Goal: Information Seeking & Learning: Learn about a topic

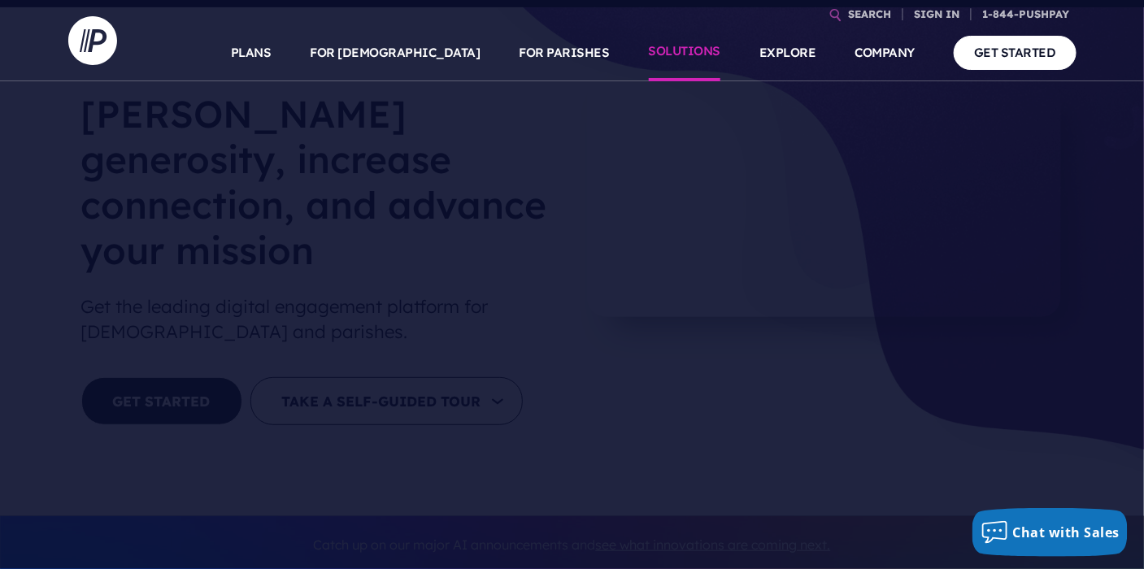
scroll to position [67, 0]
click at [698, 56] on link "SOLUTIONS" at bounding box center [685, 52] width 72 height 57
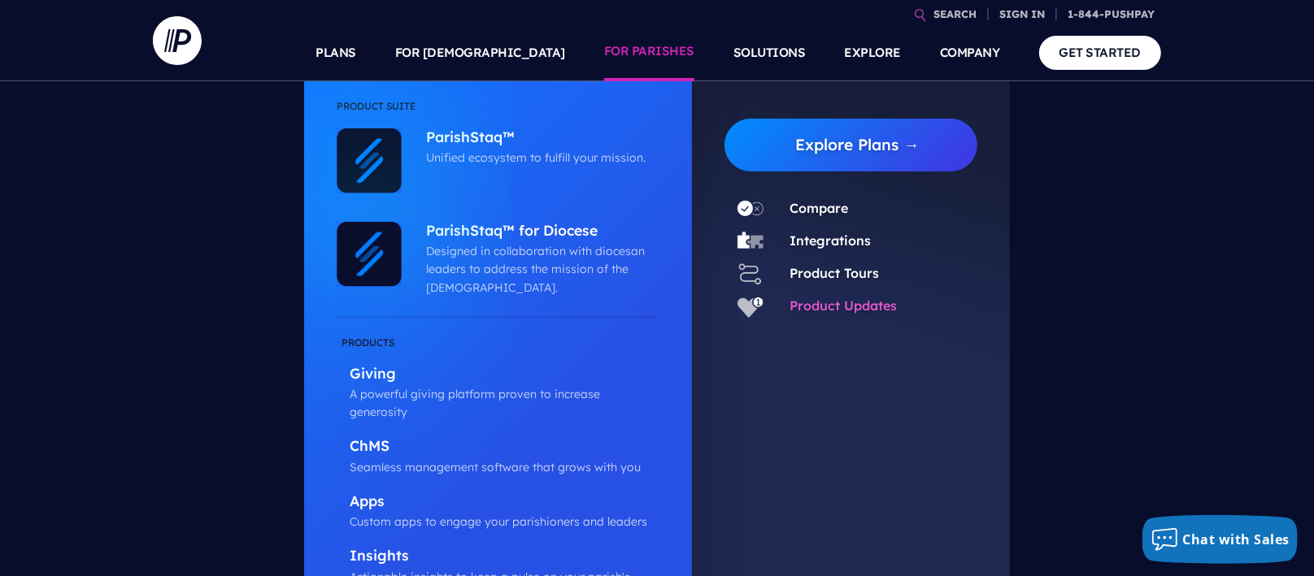
click at [833, 311] on link "Product Updates" at bounding box center [842, 306] width 107 height 16
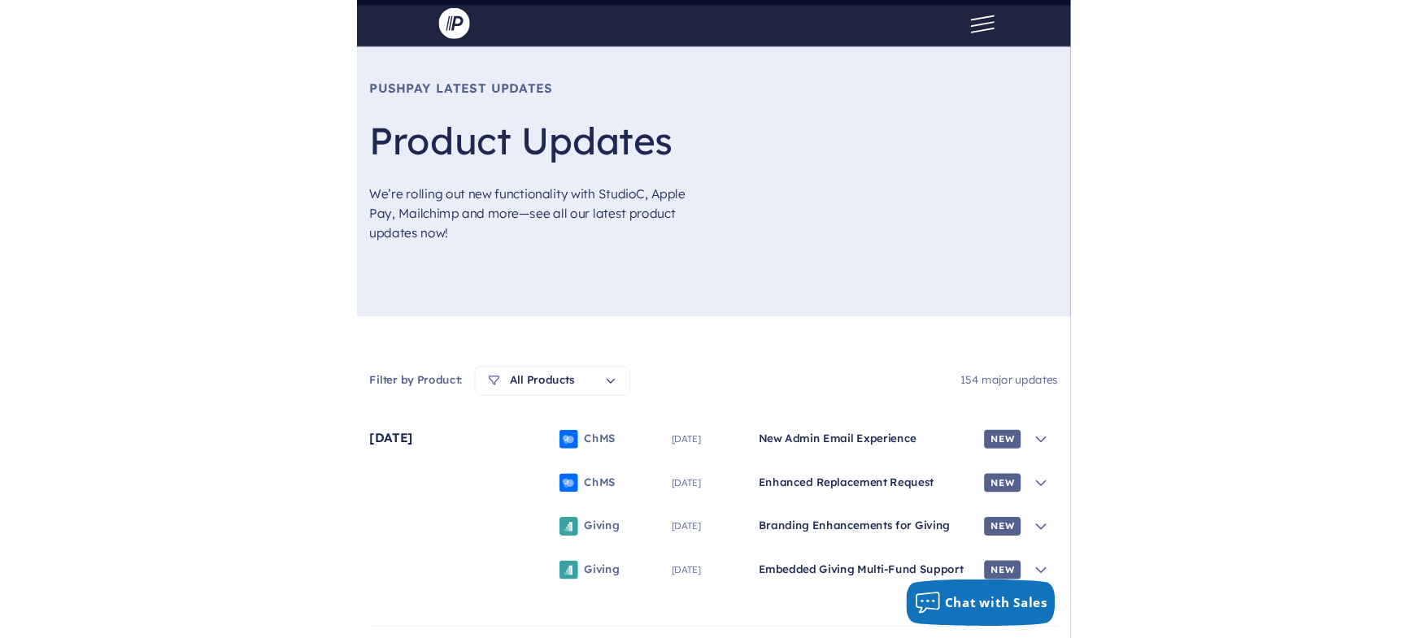
scroll to position [124, 0]
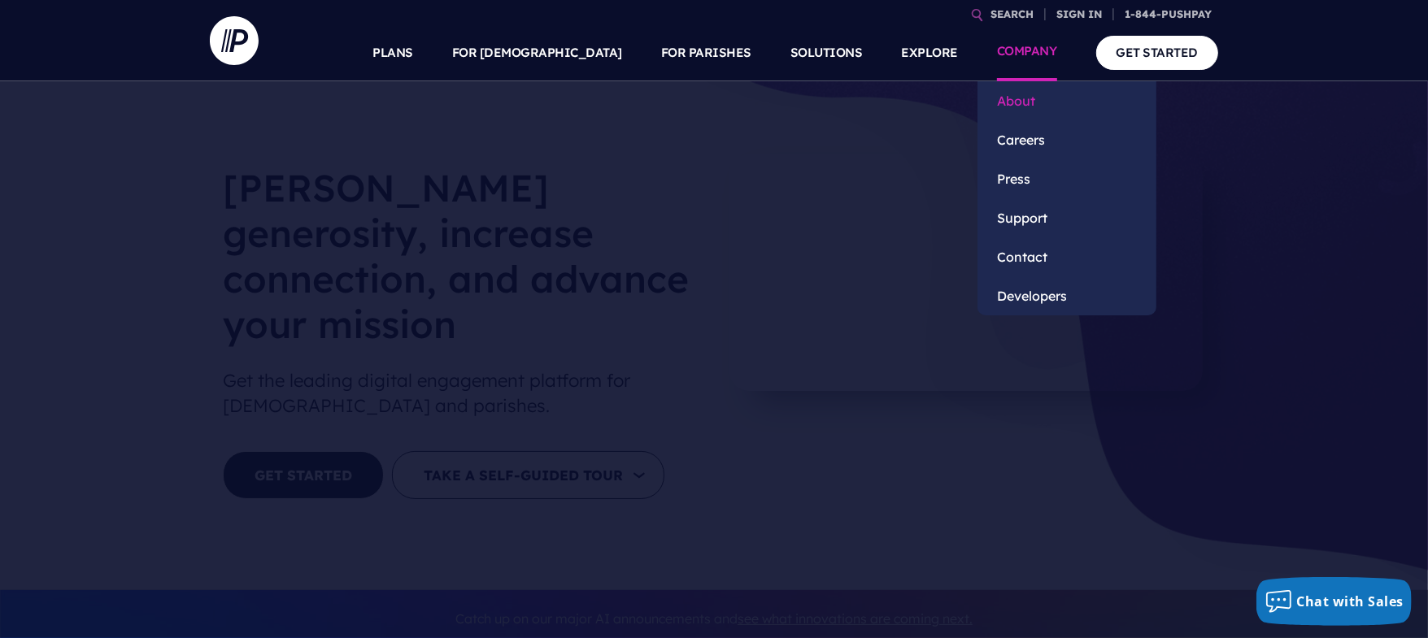
click at [1026, 99] on link "About" at bounding box center [1066, 100] width 179 height 39
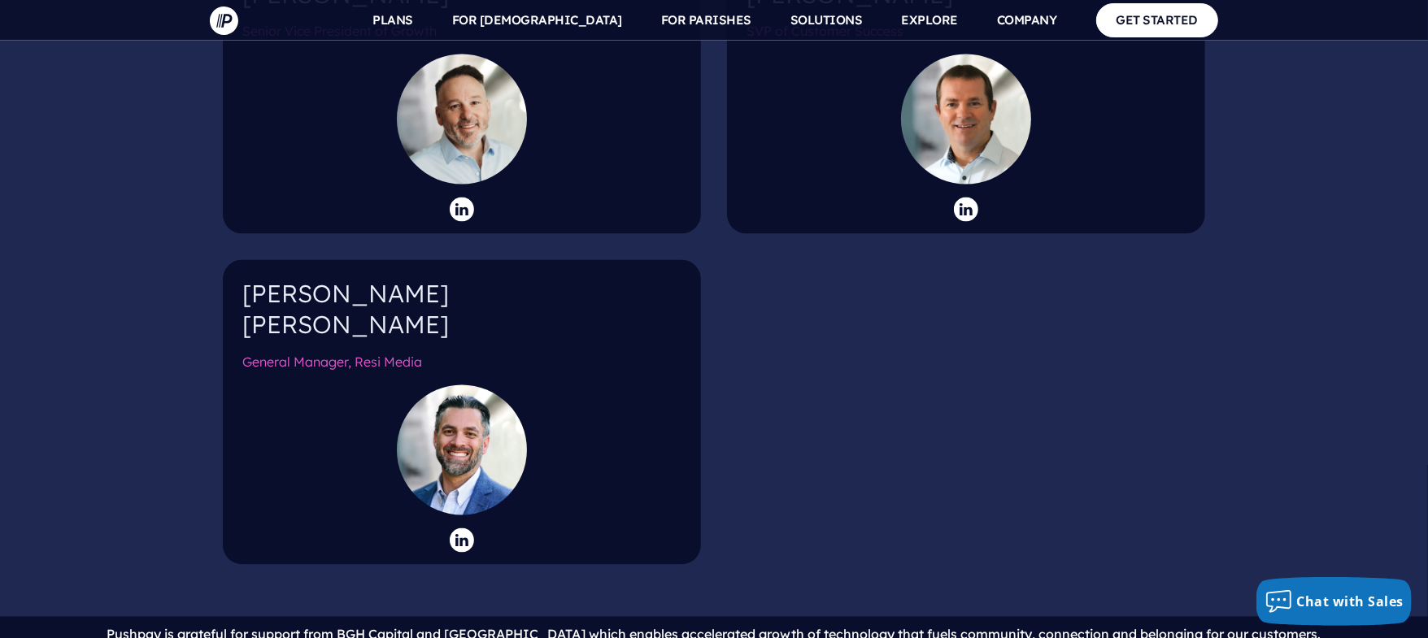
scroll to position [2843, 0]
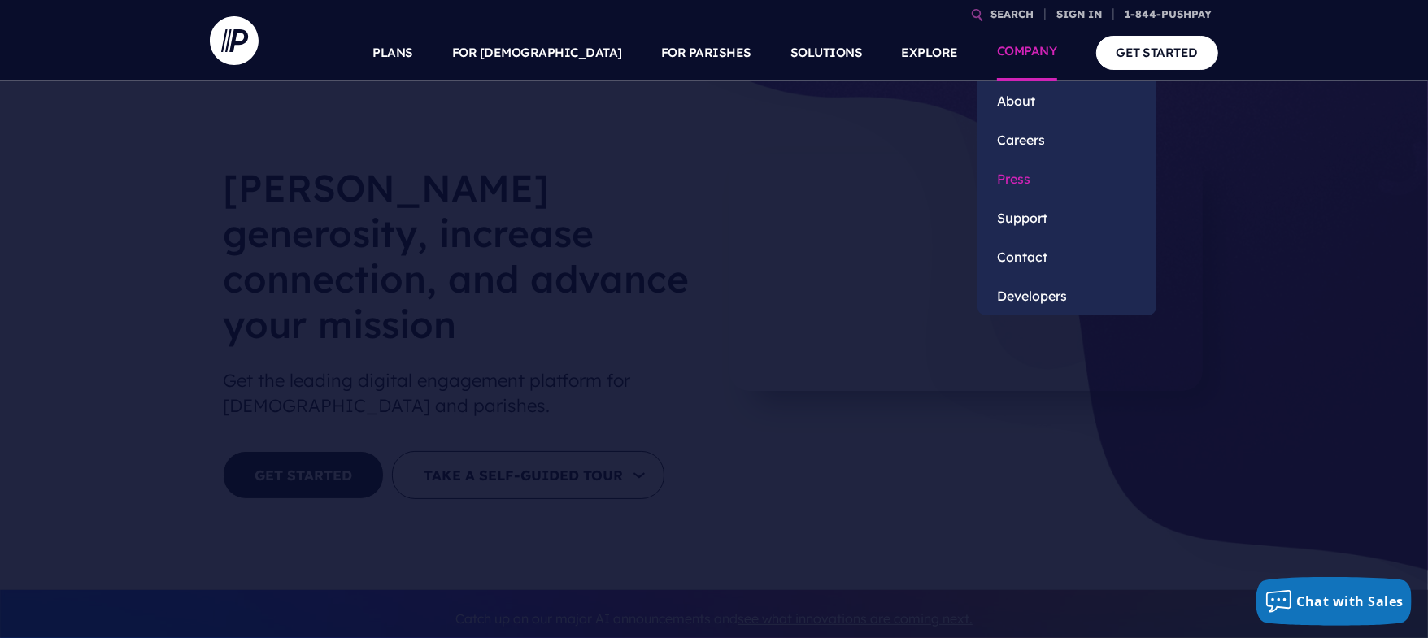
click at [1024, 172] on link "Press" at bounding box center [1066, 178] width 179 height 39
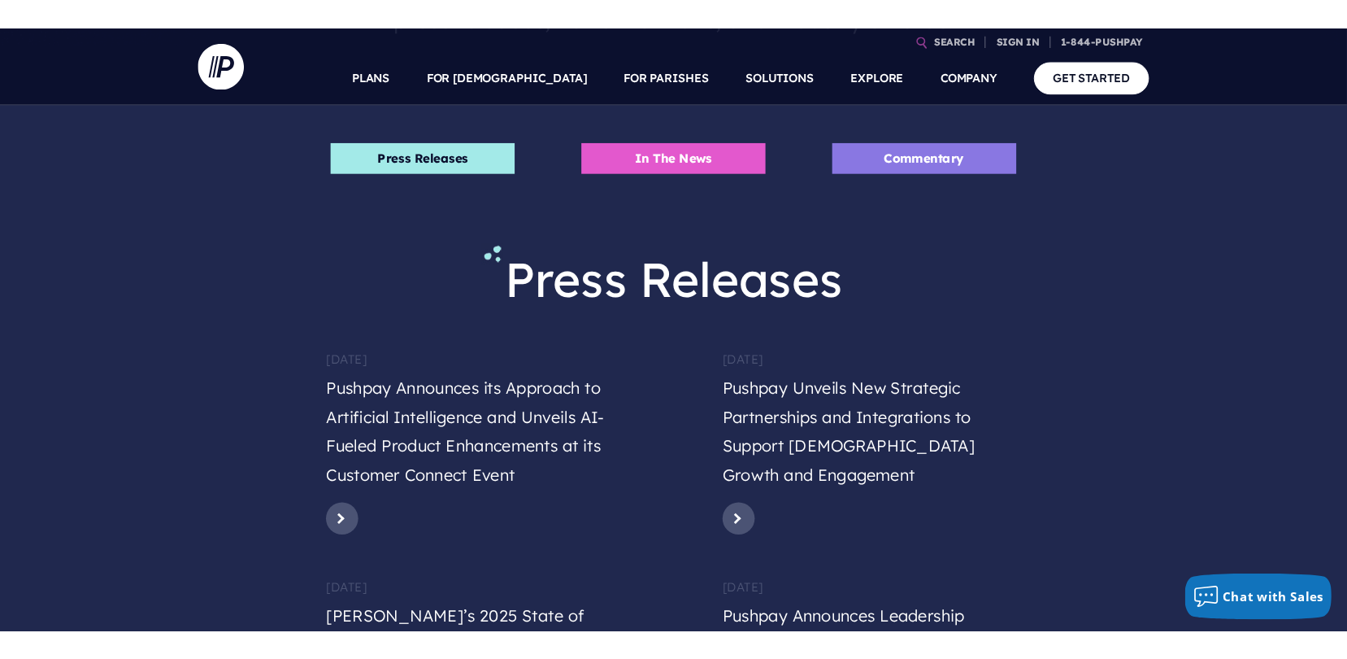
scroll to position [324, 0]
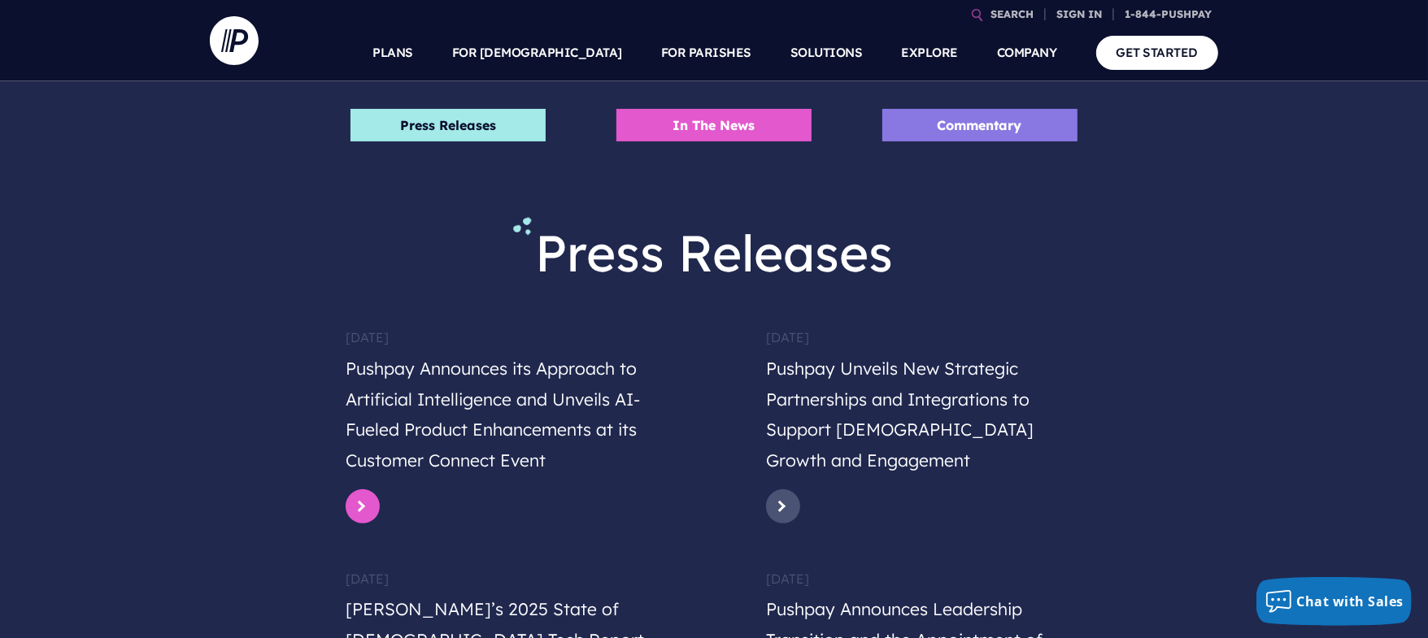
click at [365, 502] on link at bounding box center [363, 506] width 34 height 34
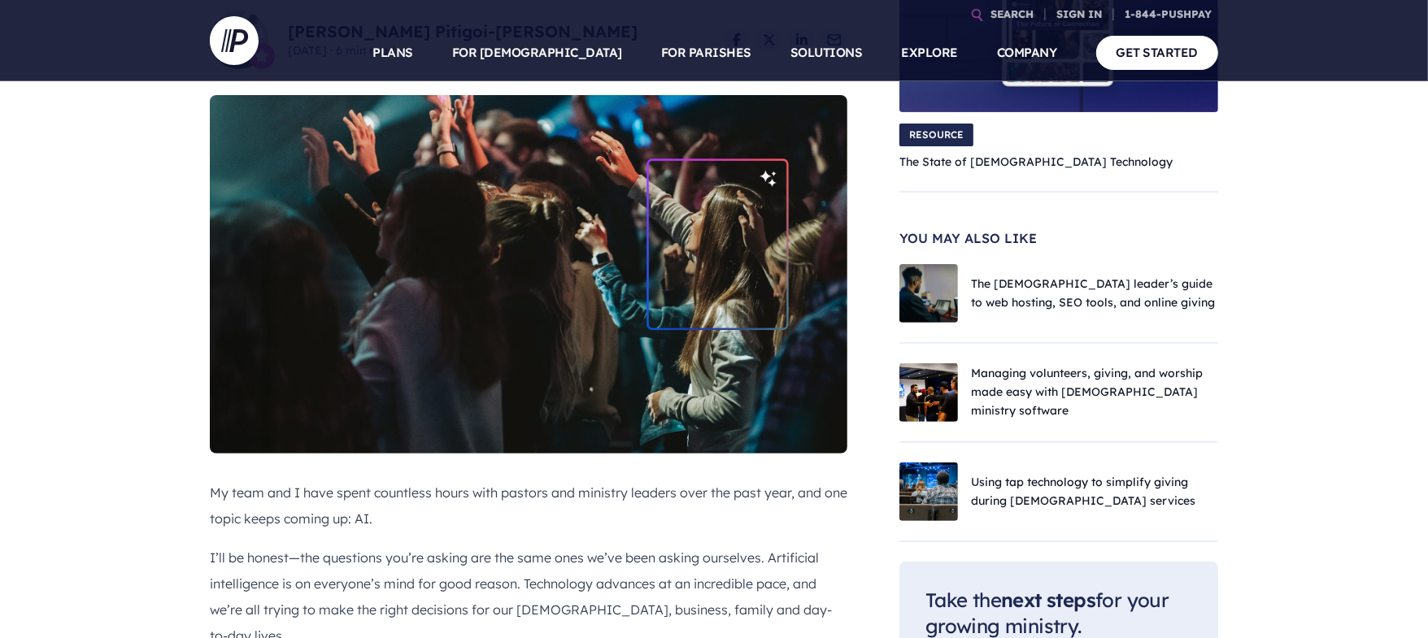
scroll to position [376, 0]
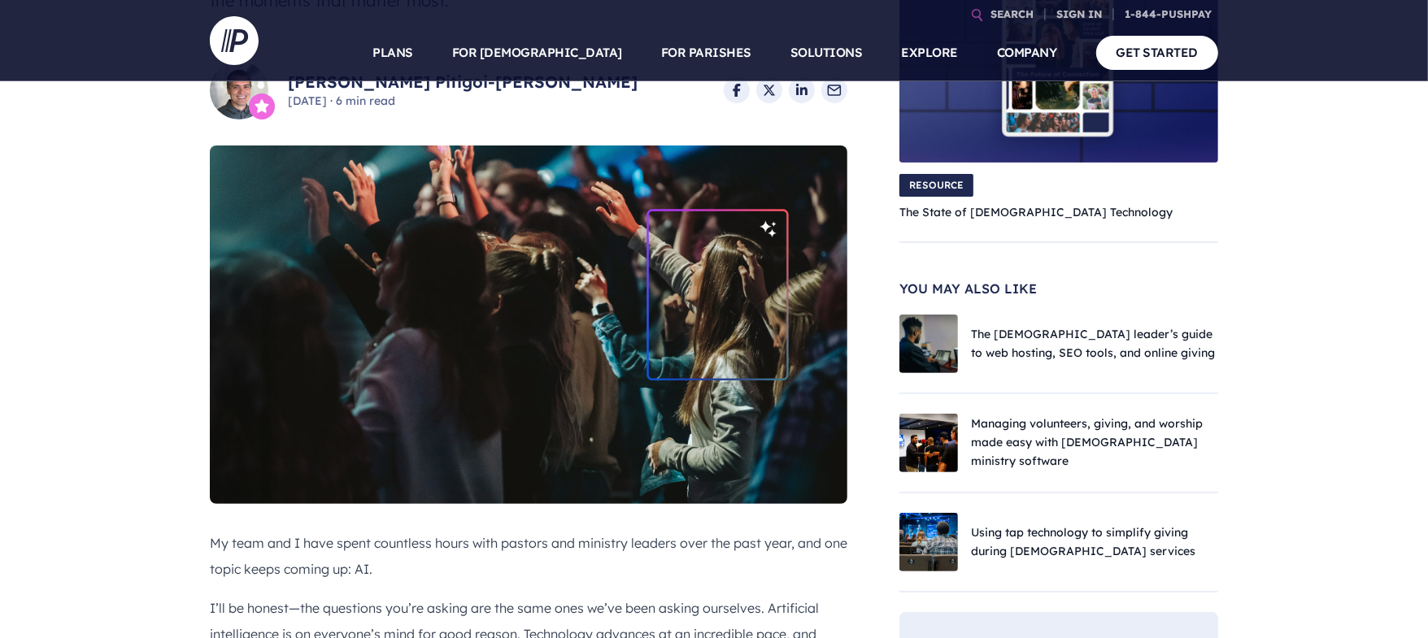
click at [737, 395] on img at bounding box center [528, 325] width 637 height 359
